Goal: Task Accomplishment & Management: Use online tool/utility

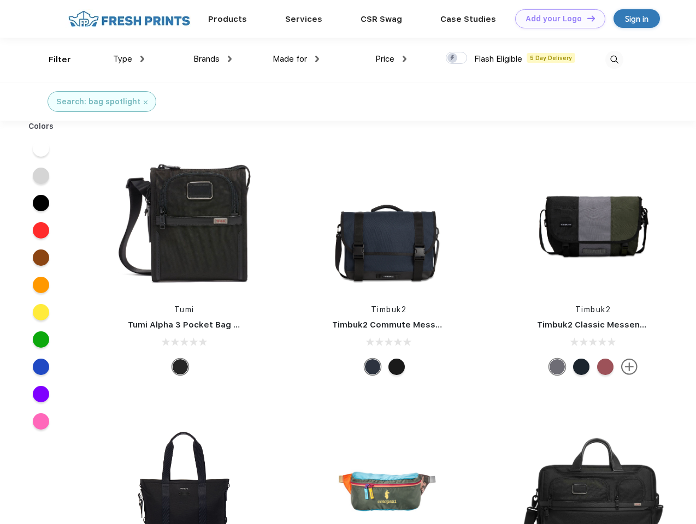
scroll to position [1, 0]
click at [556, 19] on link "Add your Logo Design Tool" at bounding box center [560, 18] width 90 height 19
click at [0, 0] on div "Design Tool" at bounding box center [0, 0] width 0 height 0
click at [586, 18] on link "Add your Logo Design Tool" at bounding box center [560, 18] width 90 height 19
click at [52, 60] on div "Filter" at bounding box center [60, 60] width 22 height 13
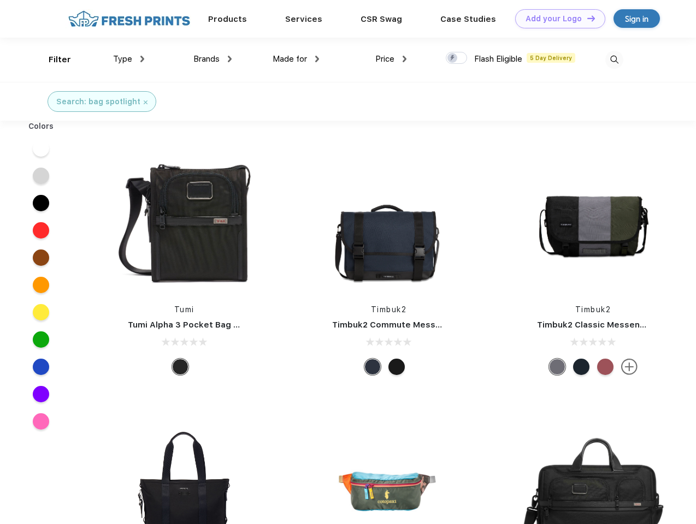
click at [129, 59] on span "Type" at bounding box center [122, 59] width 19 height 10
click at [212, 59] on span "Brands" at bounding box center [206, 59] width 26 height 10
click at [296, 59] on span "Made for" at bounding box center [289, 59] width 34 height 10
click at [391, 59] on span "Price" at bounding box center [384, 59] width 19 height 10
click at [456, 58] on div at bounding box center [456, 58] width 21 height 12
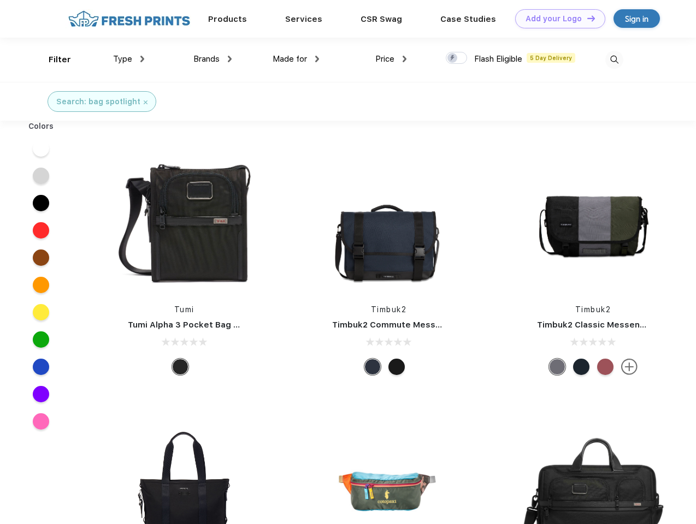
click at [453, 58] on input "checkbox" at bounding box center [449, 54] width 7 height 7
click at [614, 60] on img at bounding box center [614, 60] width 18 height 18
